Goal: Use online tool/utility: Utilize a website feature to perform a specific function

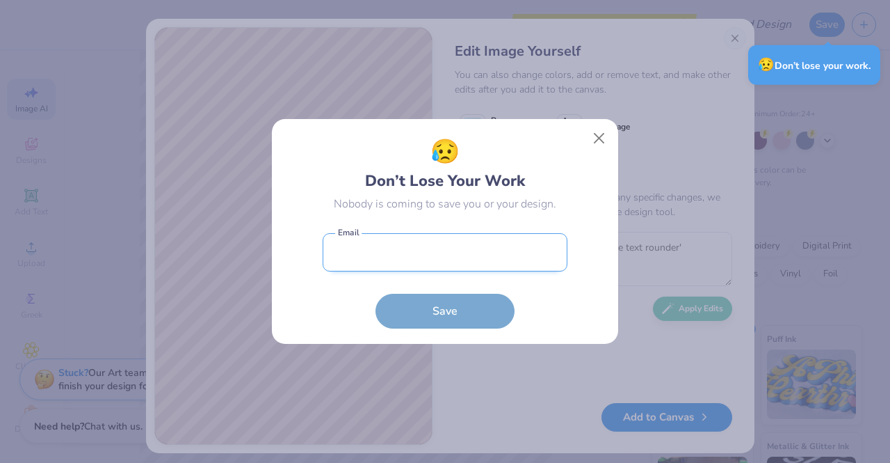
click at [453, 236] on input "email" at bounding box center [445, 252] width 245 height 38
click at [600, 136] on button "Close" at bounding box center [599, 138] width 26 height 26
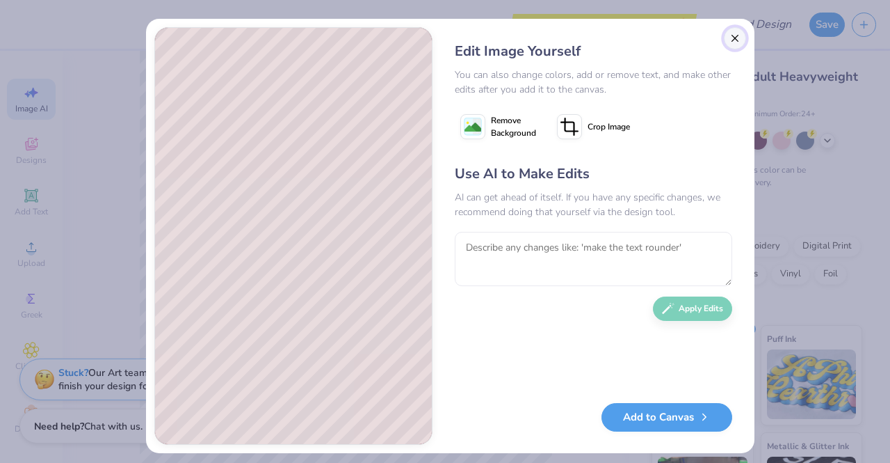
click at [728, 40] on button "Close" at bounding box center [735, 38] width 22 height 22
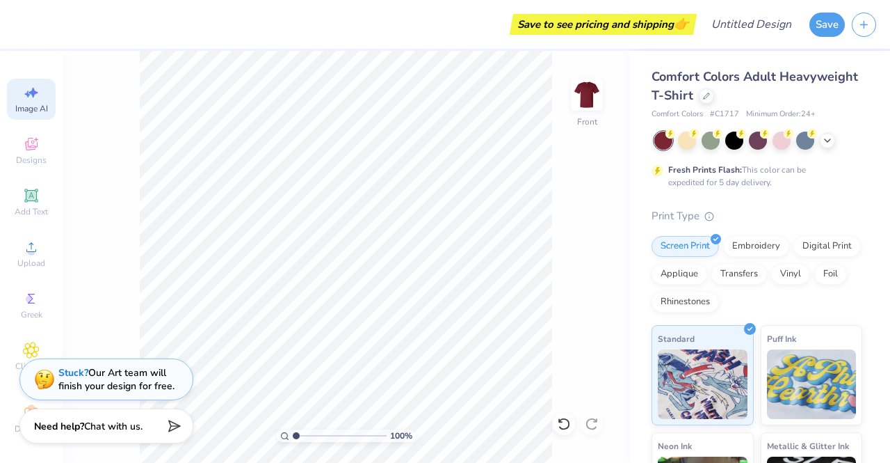
scroll to position [0, 31]
click at [710, 97] on icon at bounding box center [706, 94] width 7 height 7
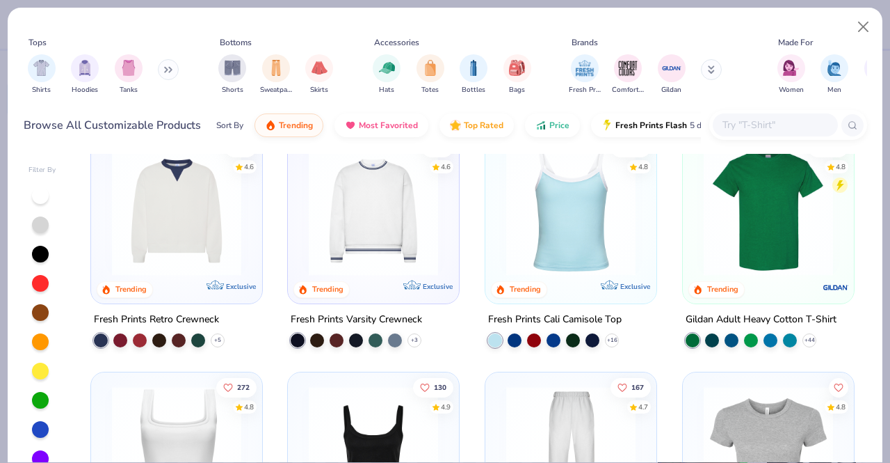
scroll to position [270, 0]
click at [804, 340] on icon at bounding box center [809, 338] width 11 height 11
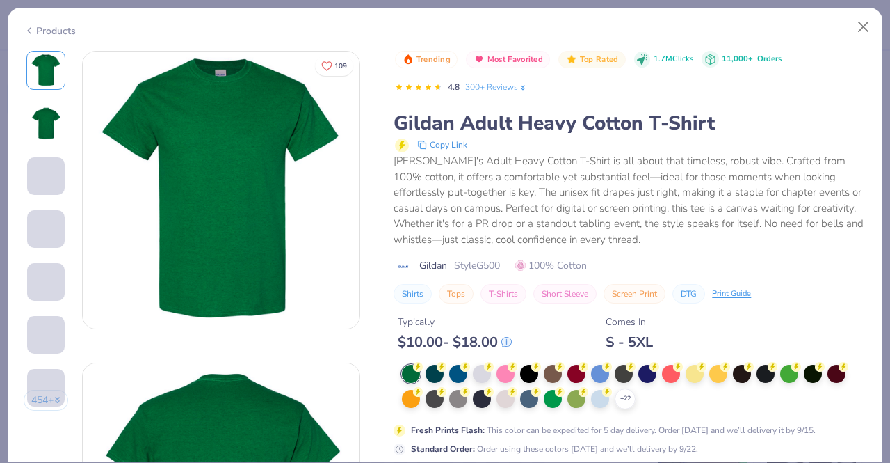
click at [577, 340] on div "Typically $ 10.00 - $ 18.00 Comes In S - 5XL" at bounding box center [630, 326] width 473 height 47
click at [573, 380] on div at bounding box center [577, 372] width 18 height 18
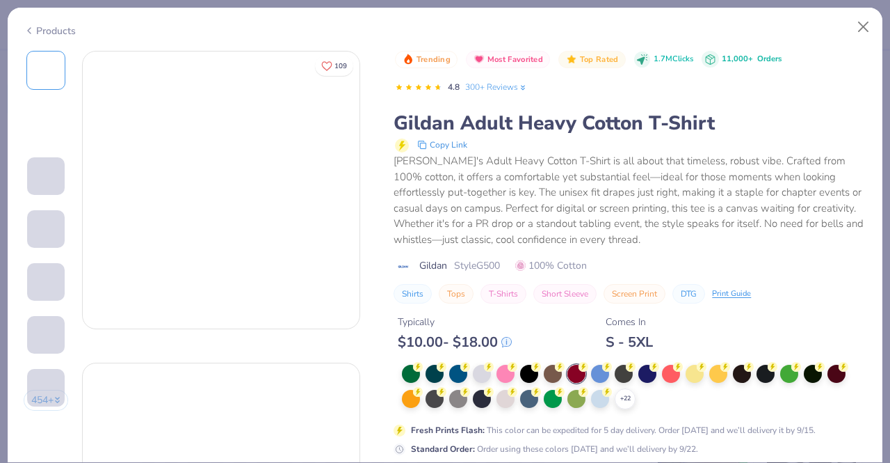
click at [576, 374] on div at bounding box center [577, 373] width 18 height 18
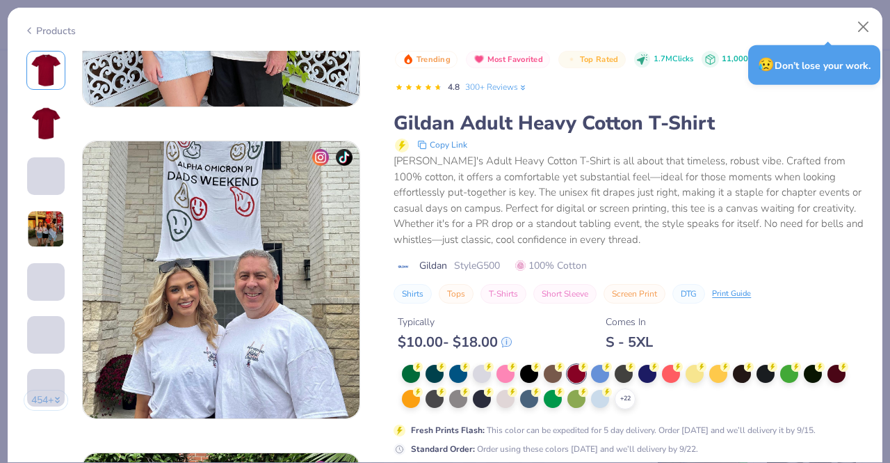
scroll to position [1828, 0]
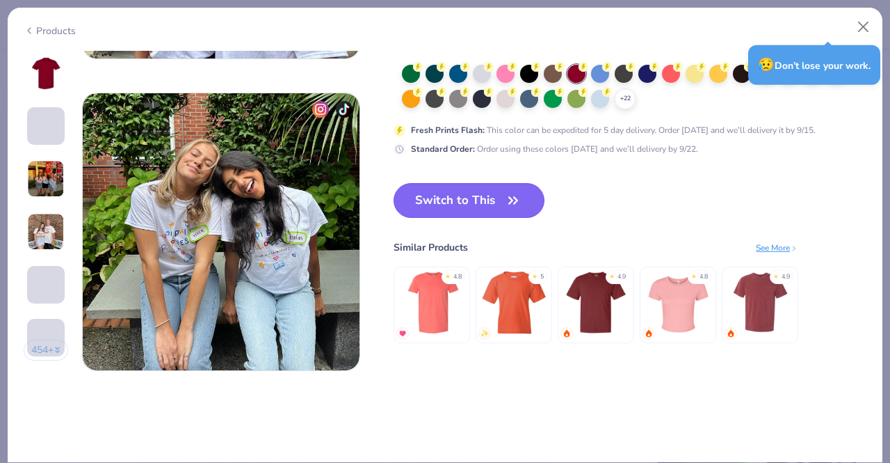
click at [491, 205] on button "Switch to This" at bounding box center [469, 200] width 151 height 35
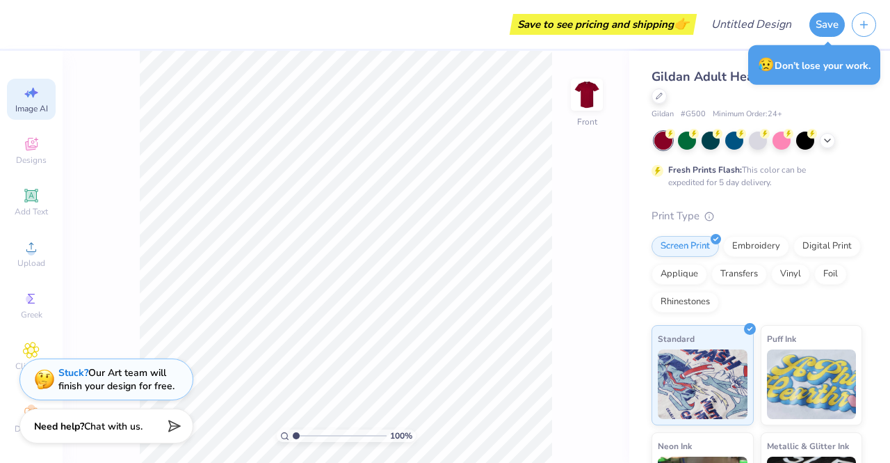
click at [24, 93] on icon at bounding box center [27, 93] width 6 height 7
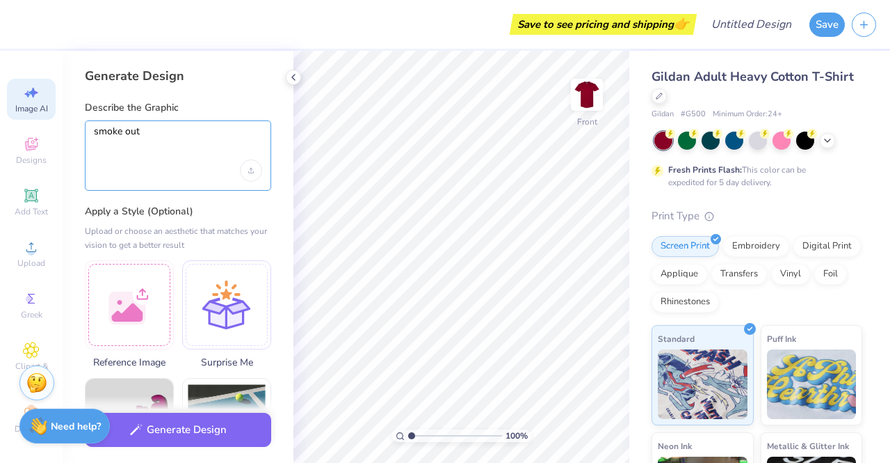
click at [145, 156] on textarea "smoke out" at bounding box center [178, 142] width 168 height 35
click at [152, 141] on textarea "smoke out" at bounding box center [178, 142] width 168 height 35
type textarea "s"
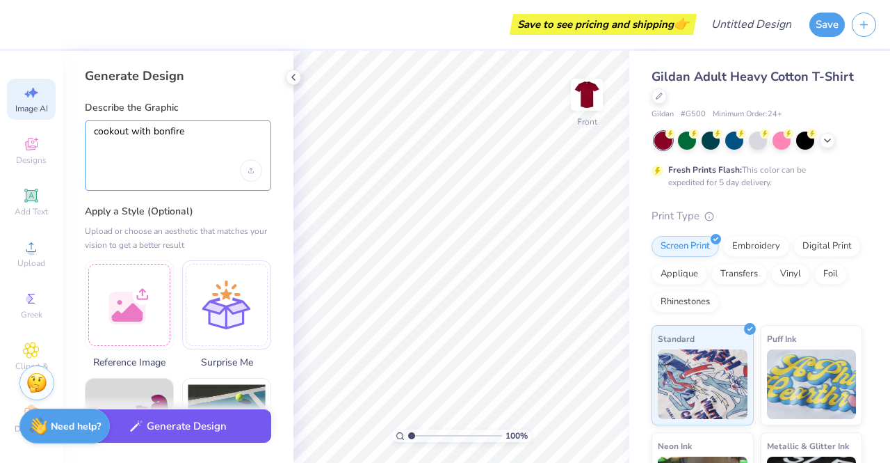
type textarea "cookout with bonfire"
click at [191, 428] on button "Generate Design" at bounding box center [178, 426] width 186 height 34
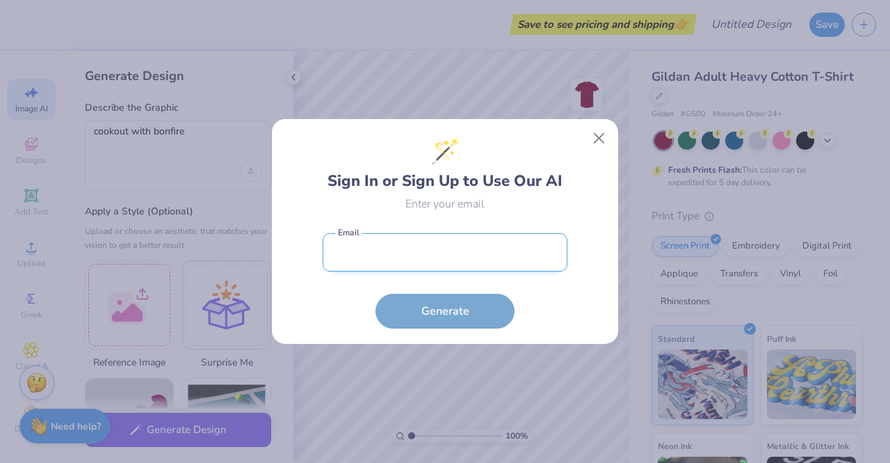
click at [385, 246] on input "email" at bounding box center [445, 252] width 245 height 38
type input "mdurot@gmu.edu"
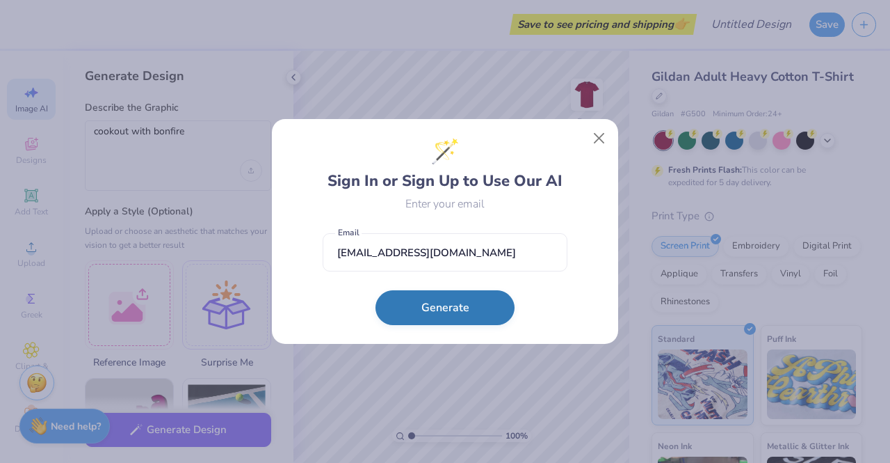
click at [431, 307] on button "Generate" at bounding box center [445, 307] width 139 height 35
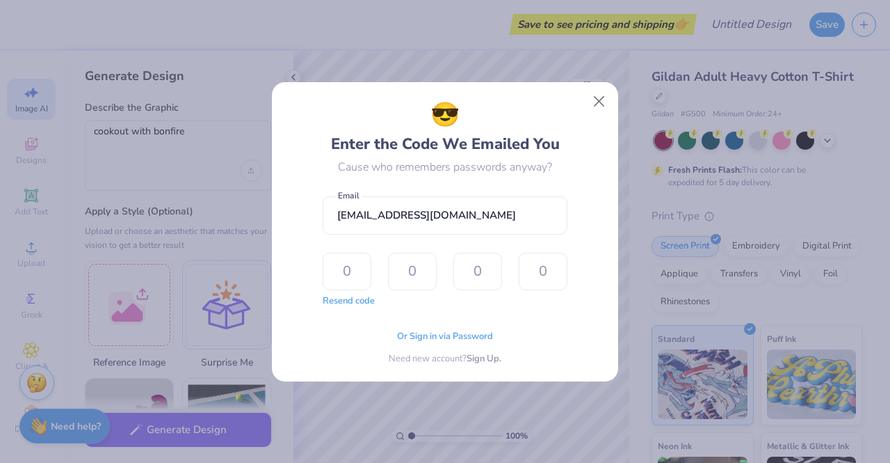
type input "4"
type input "3"
type input "9"
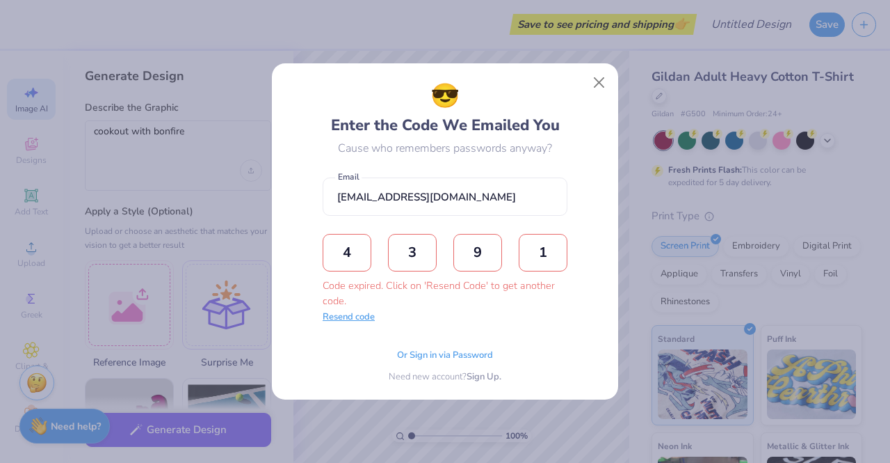
type input "1"
click at [357, 321] on button "Resend code" at bounding box center [349, 317] width 52 height 14
click at [357, 254] on input "text" at bounding box center [347, 253] width 49 height 38
type input "6"
type input "8"
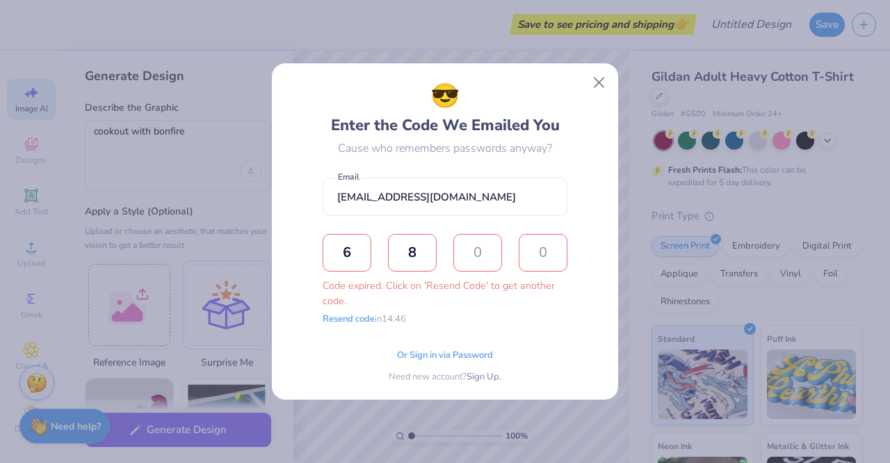
type input "8"
type input "4"
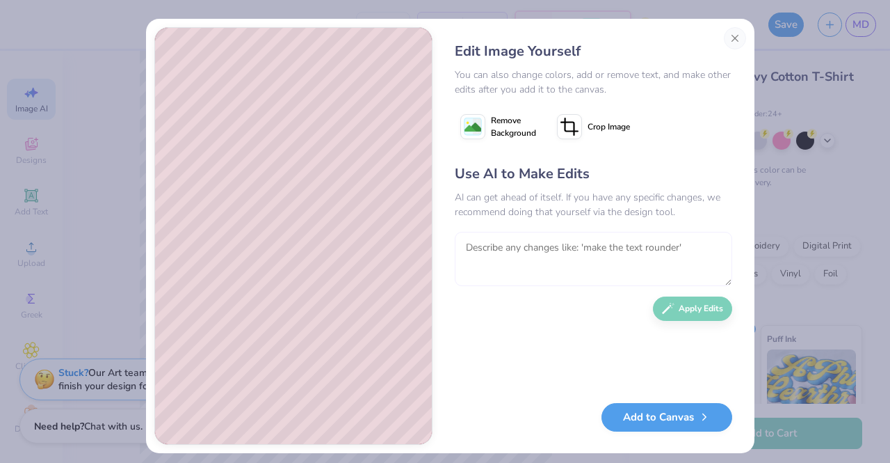
click at [496, 250] on textarea at bounding box center [594, 259] width 278 height 54
type textarea "friends a"
click at [728, 42] on button "Close" at bounding box center [735, 38] width 22 height 22
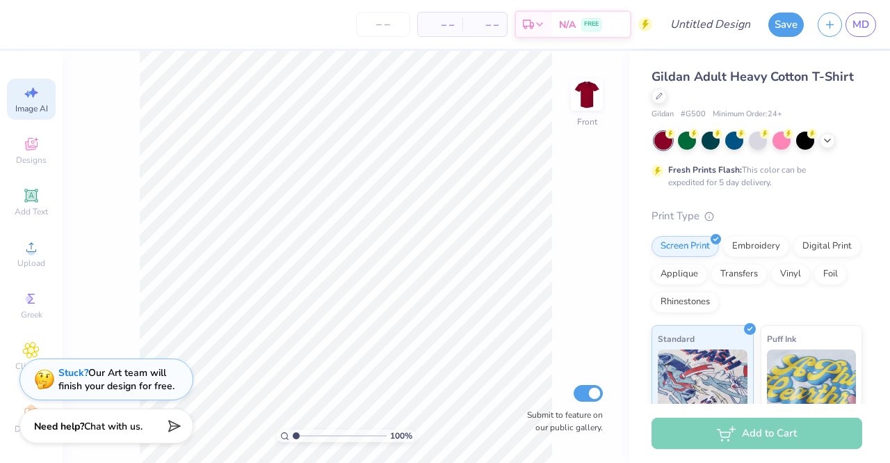
click at [26, 106] on span "Image AI" at bounding box center [31, 108] width 33 height 11
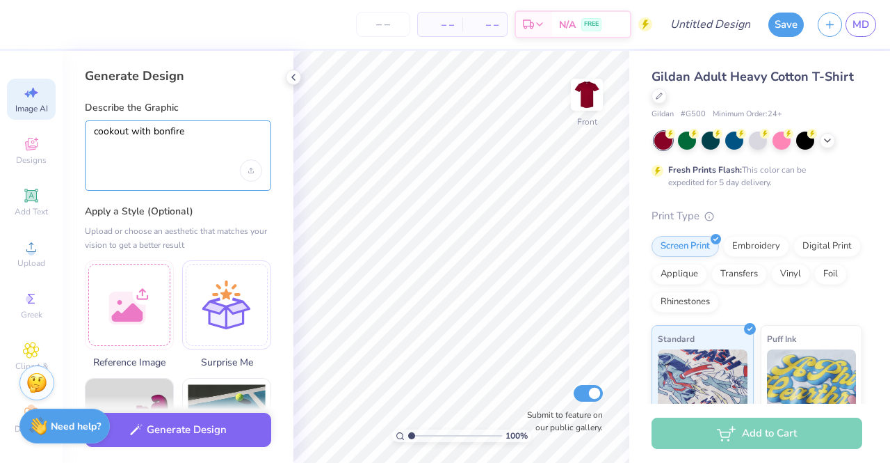
click at [224, 136] on textarea "cookout with bonfire" at bounding box center [178, 142] width 168 height 35
type textarea "c"
click at [108, 133] on textarea "bonfire with friends around and" at bounding box center [178, 142] width 168 height 35
click at [113, 134] on textarea "bonfire with friends around and" at bounding box center [178, 142] width 168 height 35
click at [246, 133] on textarea "bonfire with friends around and" at bounding box center [178, 142] width 168 height 35
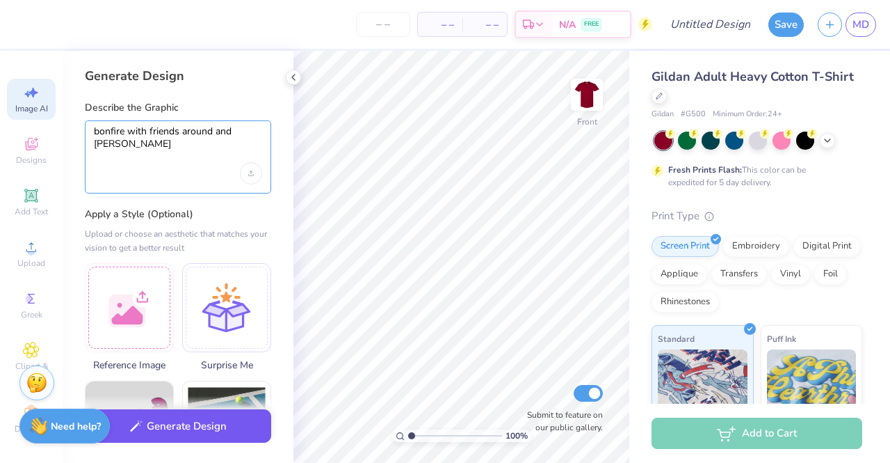
type textarea "bonfire with friends around and smores"
click at [173, 432] on button "Generate Design" at bounding box center [178, 426] width 186 height 34
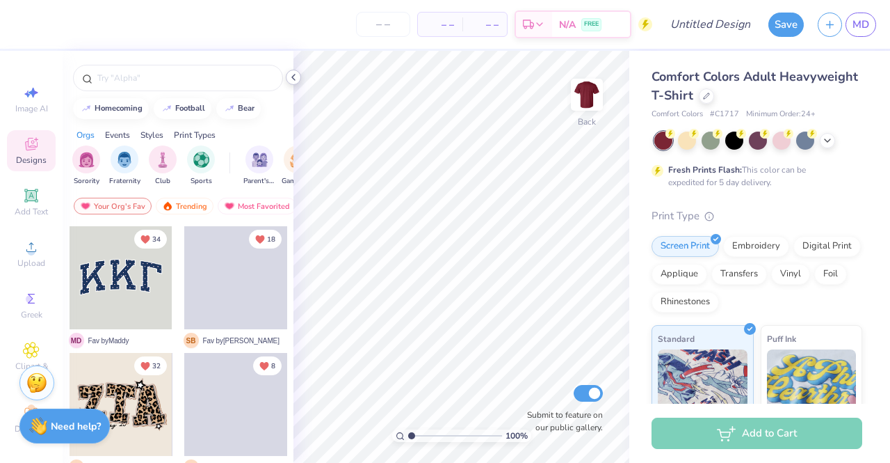
click at [296, 83] on div at bounding box center [293, 77] width 15 height 15
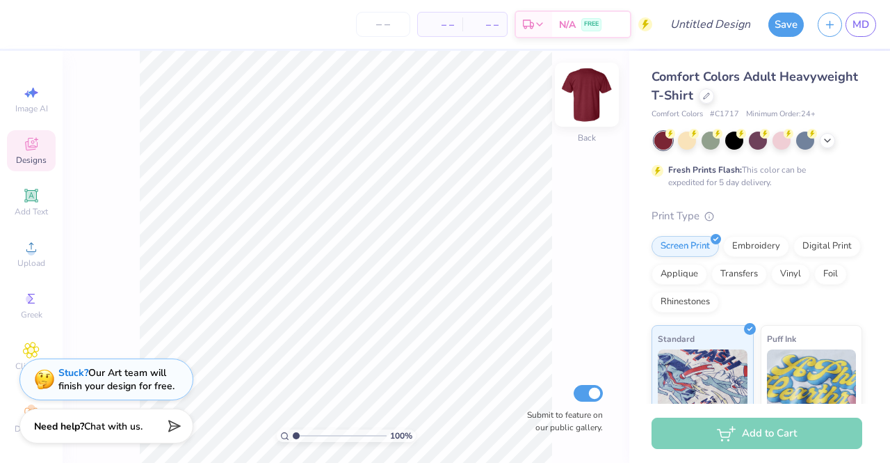
click at [584, 99] on img at bounding box center [587, 95] width 56 height 56
click at [29, 95] on icon at bounding box center [34, 93] width 10 height 10
select select "4"
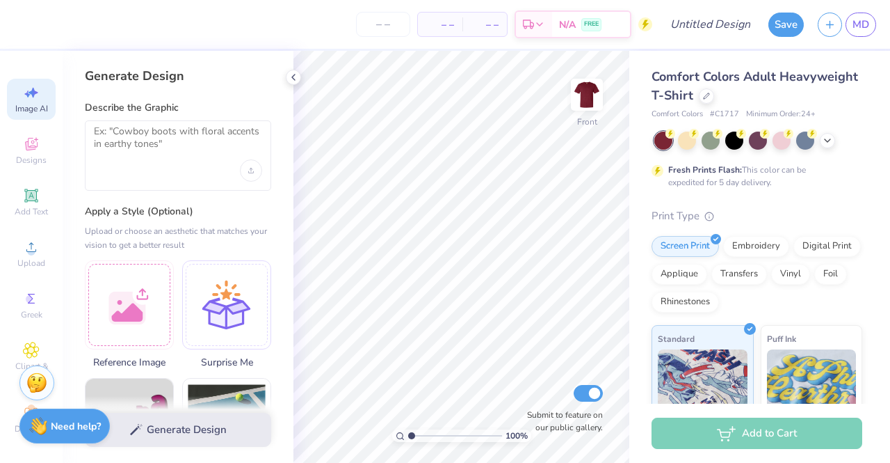
click at [180, 163] on div at bounding box center [178, 155] width 186 height 70
click at [152, 144] on textarea at bounding box center [178, 142] width 168 height 35
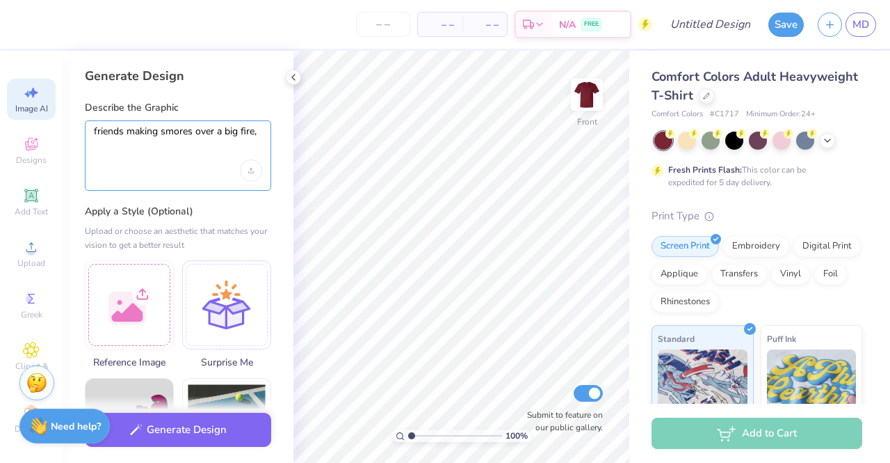
click at [173, 136] on textarea "friends making smores over a big fire," at bounding box center [178, 142] width 168 height 35
click at [264, 129] on div "friends making s'mores over a big fire," at bounding box center [178, 155] width 186 height 70
click at [259, 130] on textarea "friends making s'mores over a big fire," at bounding box center [178, 142] width 168 height 35
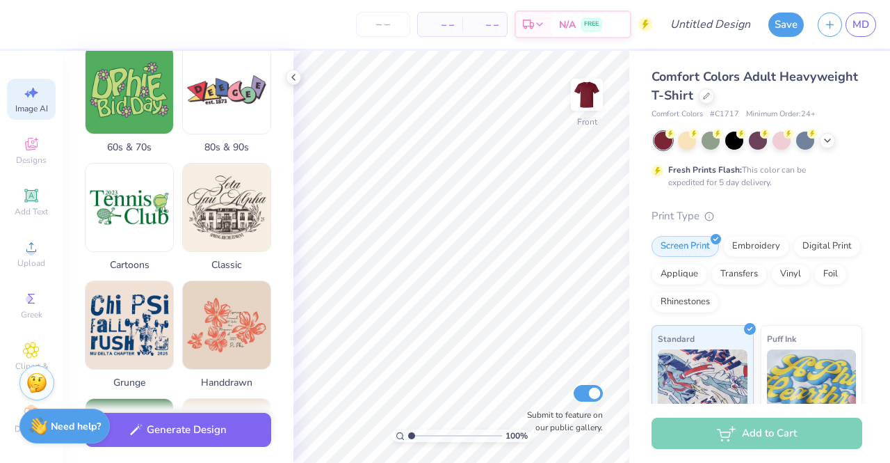
scroll to position [449, 0]
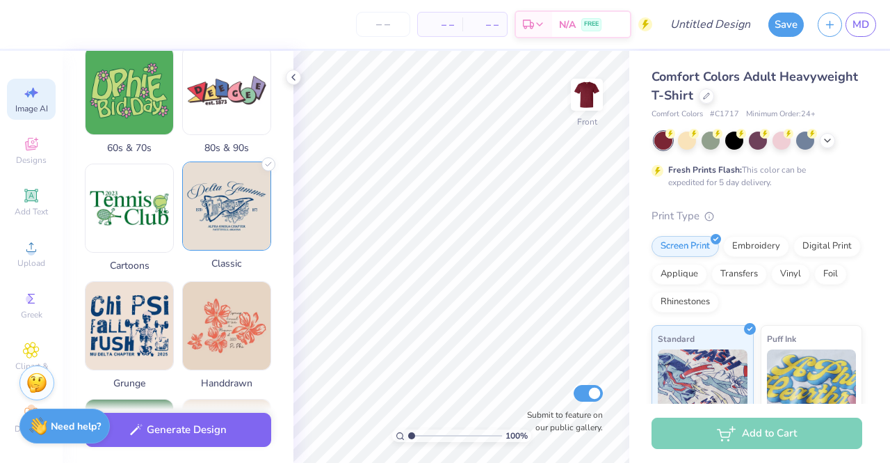
type textarea "friends making s'mores over a big fire, in a cozy outdoor space."
click at [215, 220] on img at bounding box center [227, 206] width 88 height 88
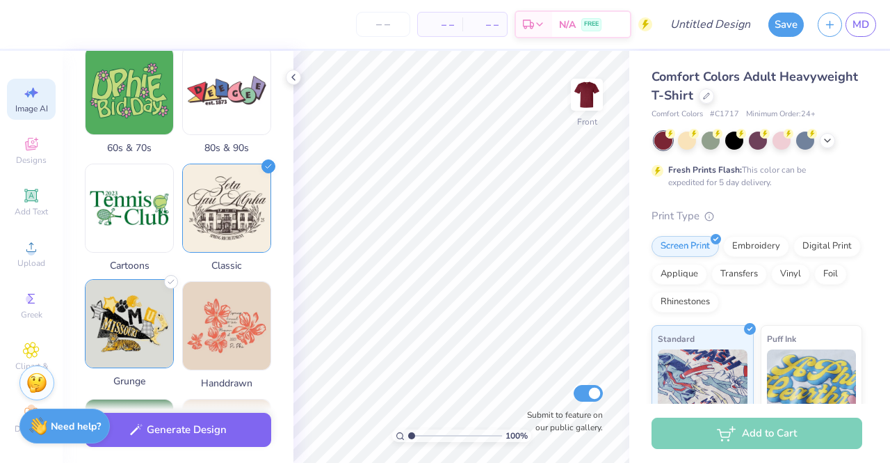
scroll to position [726, 0]
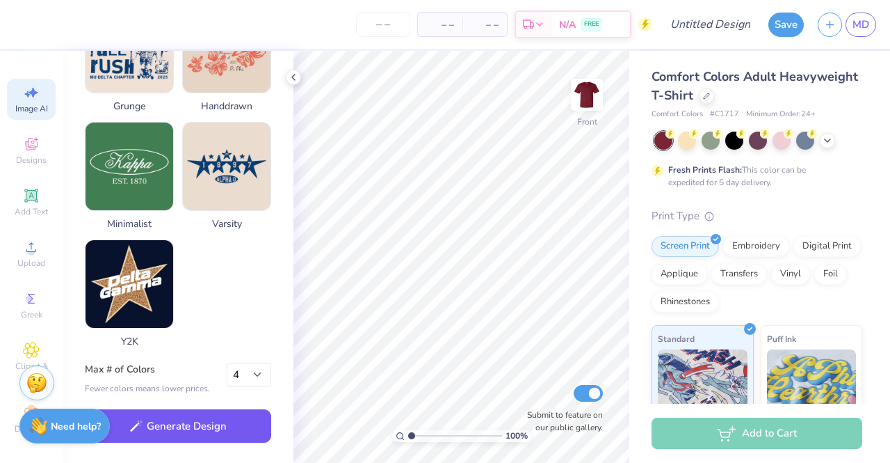
click at [175, 431] on button "Generate Design" at bounding box center [178, 426] width 186 height 34
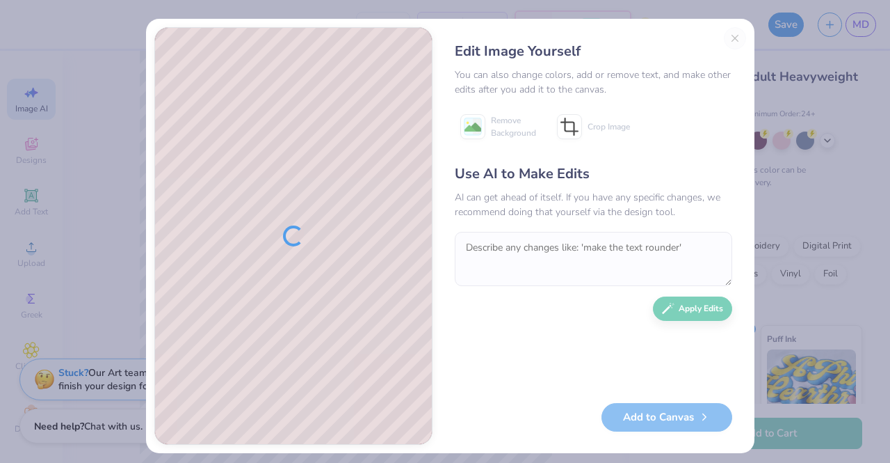
click at [727, 42] on div "Edit Image Yourself" at bounding box center [594, 51] width 278 height 21
click at [726, 30] on div "Edit Image Yourself You can also change colors, add or remove text, and make ot…" at bounding box center [593, 235] width 305 height 417
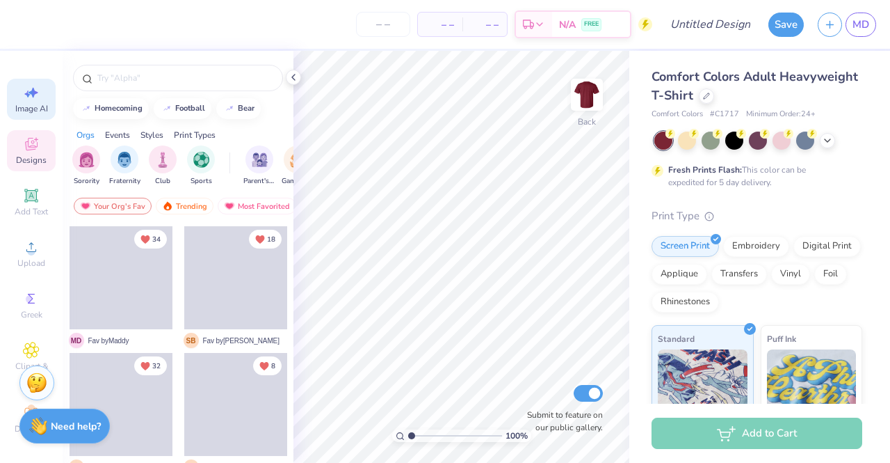
click at [19, 113] on span "Image AI" at bounding box center [31, 108] width 33 height 11
select select "4"
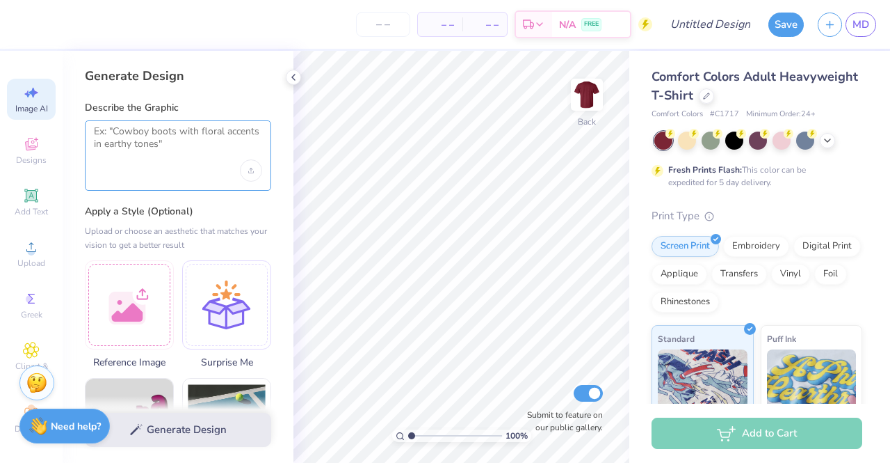
click at [204, 136] on textarea at bounding box center [178, 142] width 168 height 35
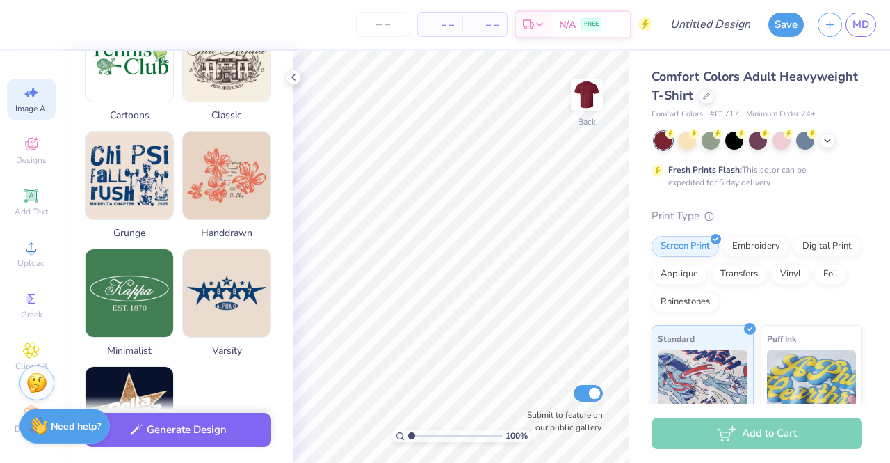
scroll to position [620, 0]
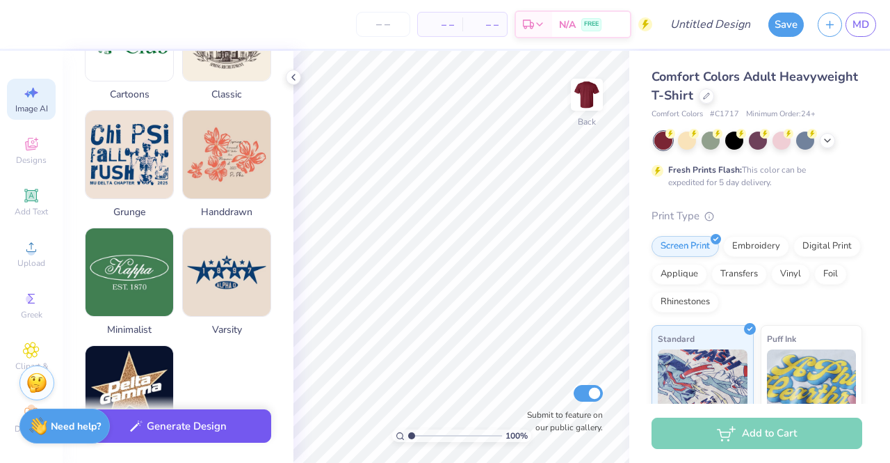
type textarea "friends making smores with cozy backround"
click at [191, 417] on button "Generate Design" at bounding box center [178, 426] width 186 height 34
